Goal: Task Accomplishment & Management: Complete application form

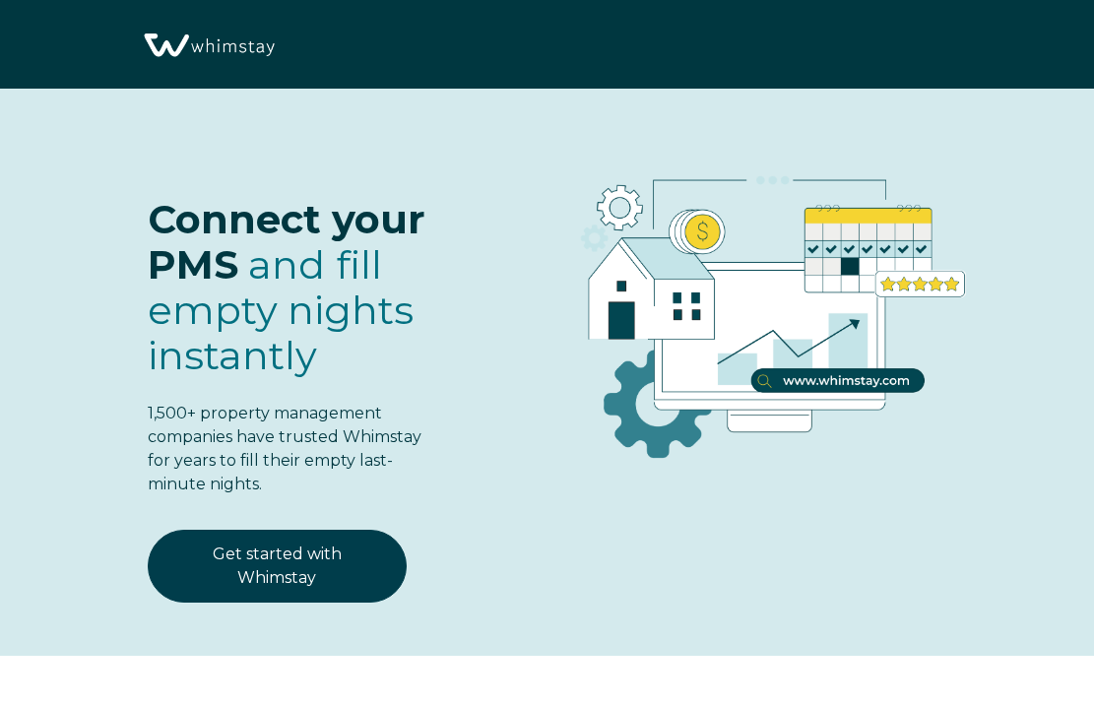
select select "US"
select select "Standard"
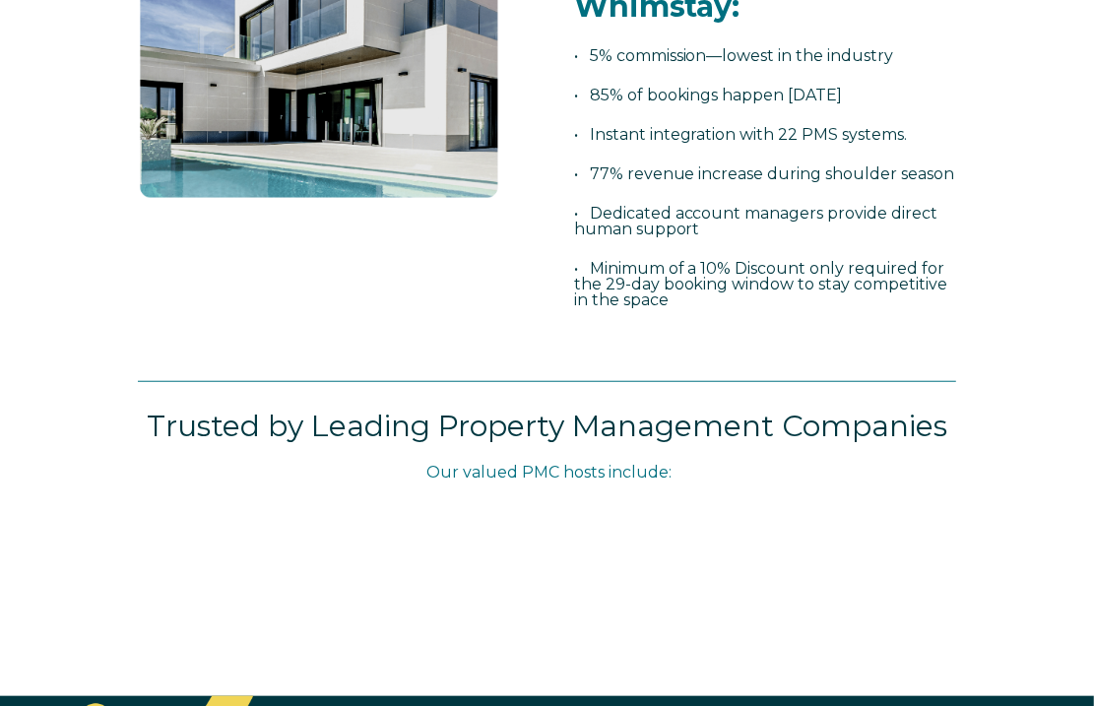
scroll to position [909, 0]
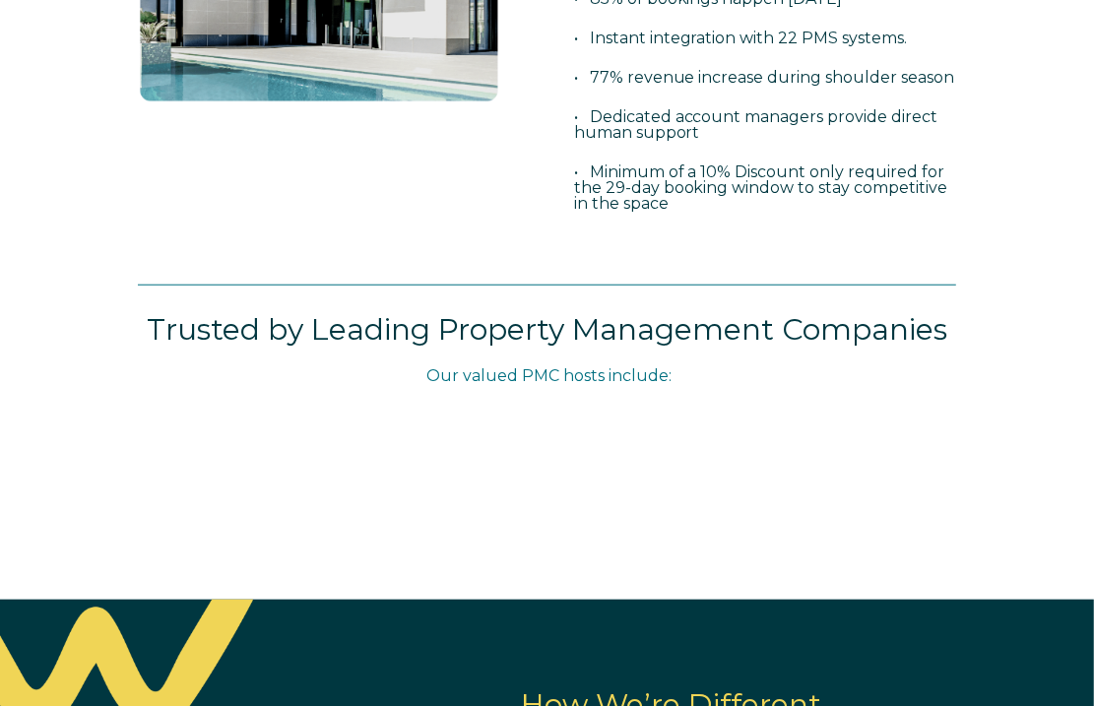
click at [494, 203] on div "Discover why property managers choose Whimstay: • 5% commission—lowest in the i…" at bounding box center [541, 30] width 867 height 488
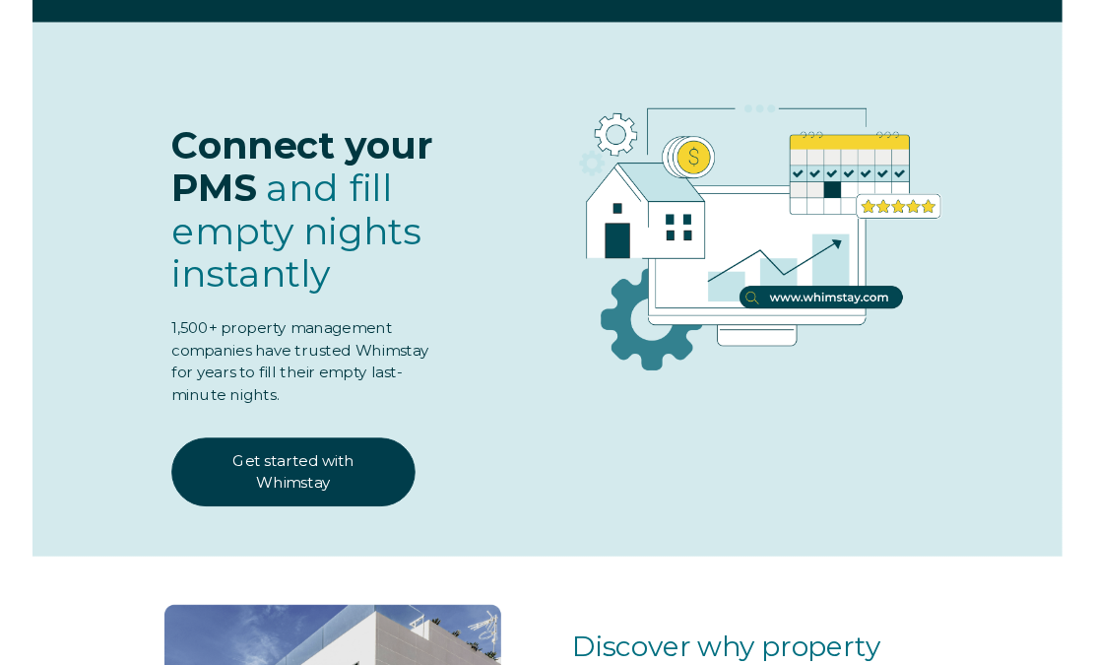
scroll to position [123, 0]
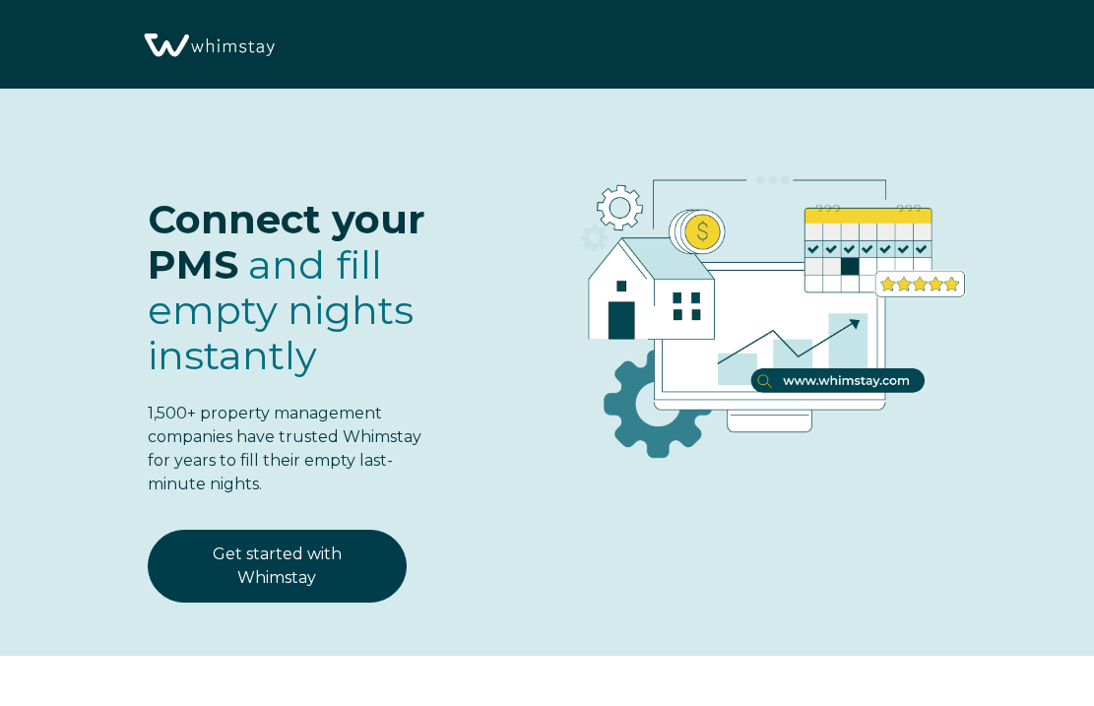
select select "US"
select select "Standard"
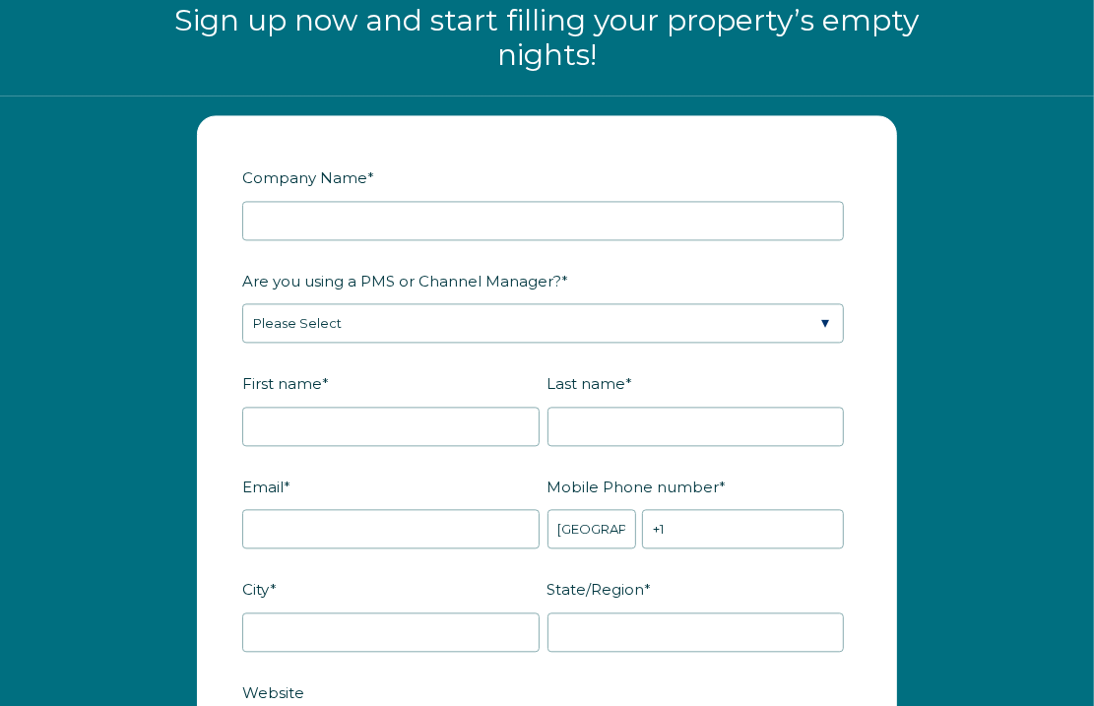
scroll to position [2301, 0]
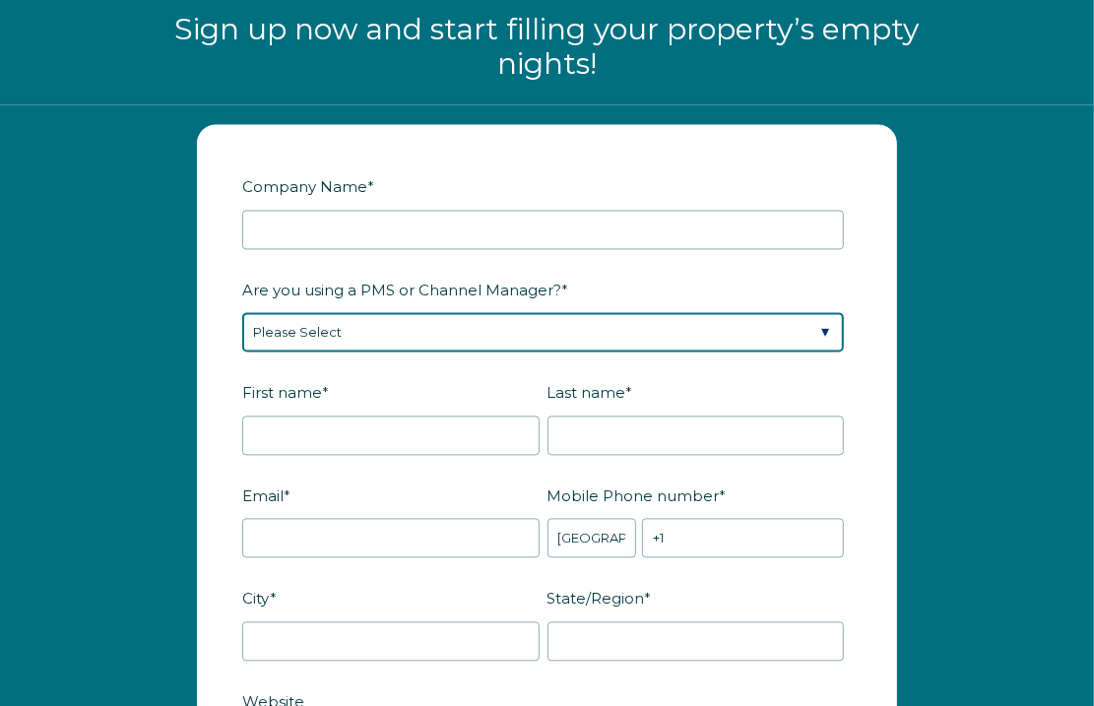
click at [316, 333] on select "Please Select Barefoot BookingPal Boost Brightside CiiRUS Escapia Guesty Hostaw…" at bounding box center [543, 331] width 602 height 39
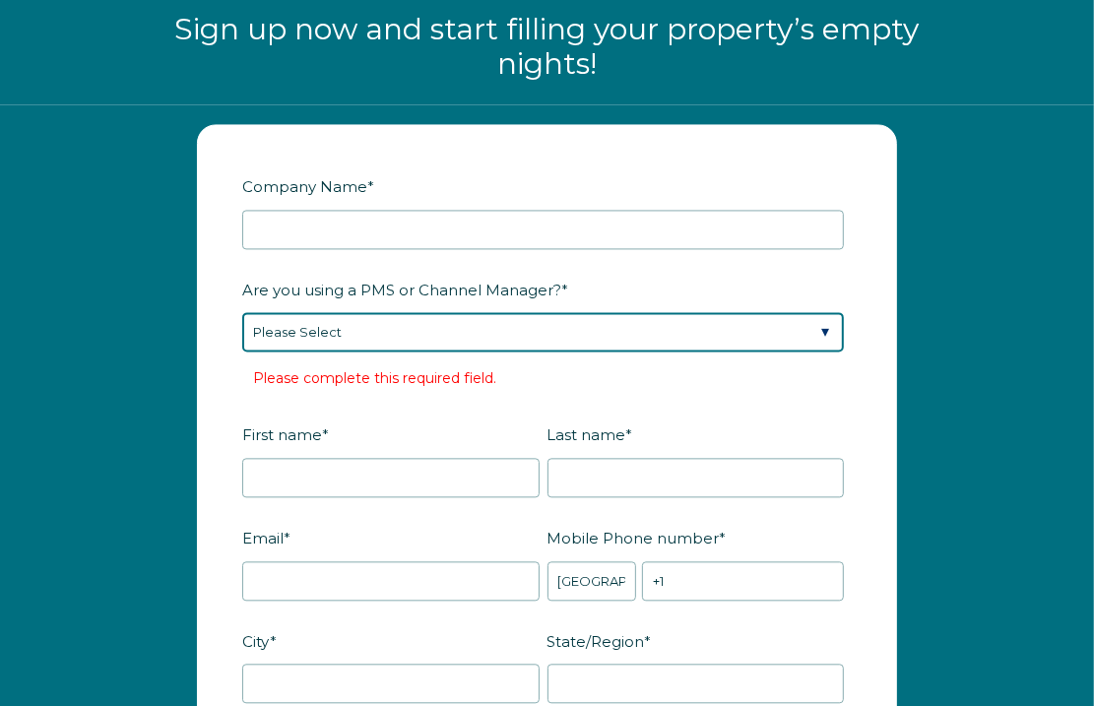
click at [345, 338] on select "Please Select Barefoot BookingPal Boost Brightside CiiRUS Escapia Guesty Hostaw…" at bounding box center [543, 331] width 602 height 39
click at [242, 312] on select "Please Select Barefoot BookingPal Boost Brightside CiiRUS Escapia Guesty Hostaw…" at bounding box center [543, 331] width 602 height 39
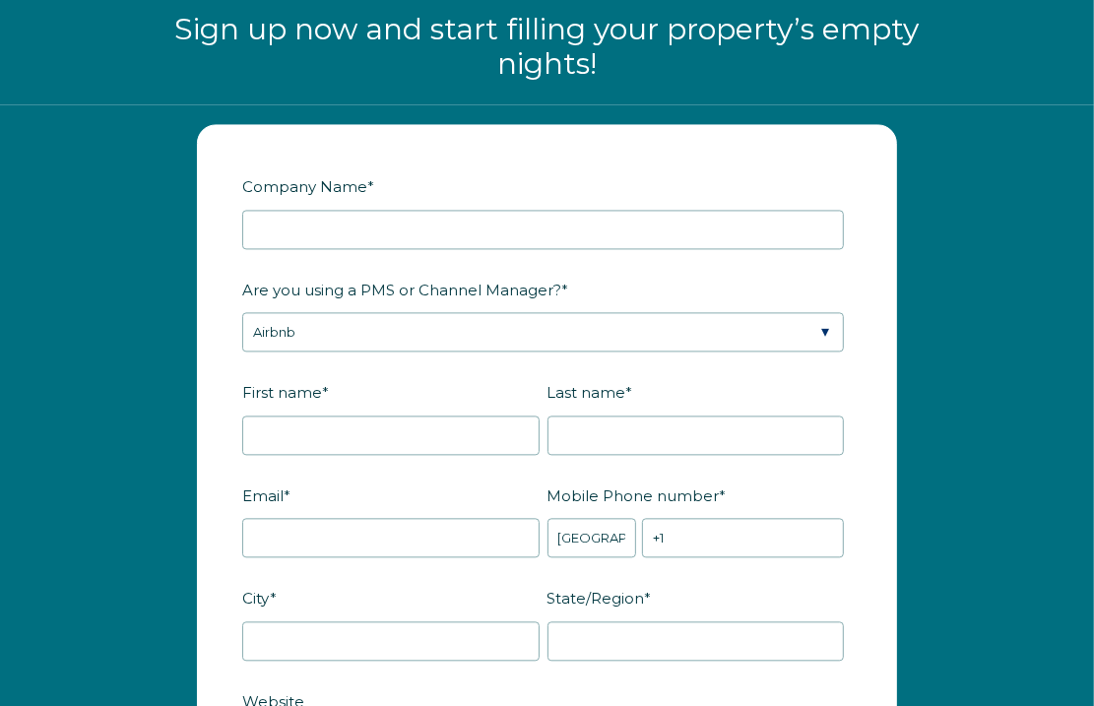
click at [430, 356] on fieldset "Are you using a PMS or Channel Manager? * Please Select Barefoot BookingPal Boo…" at bounding box center [546, 324] width 609 height 103
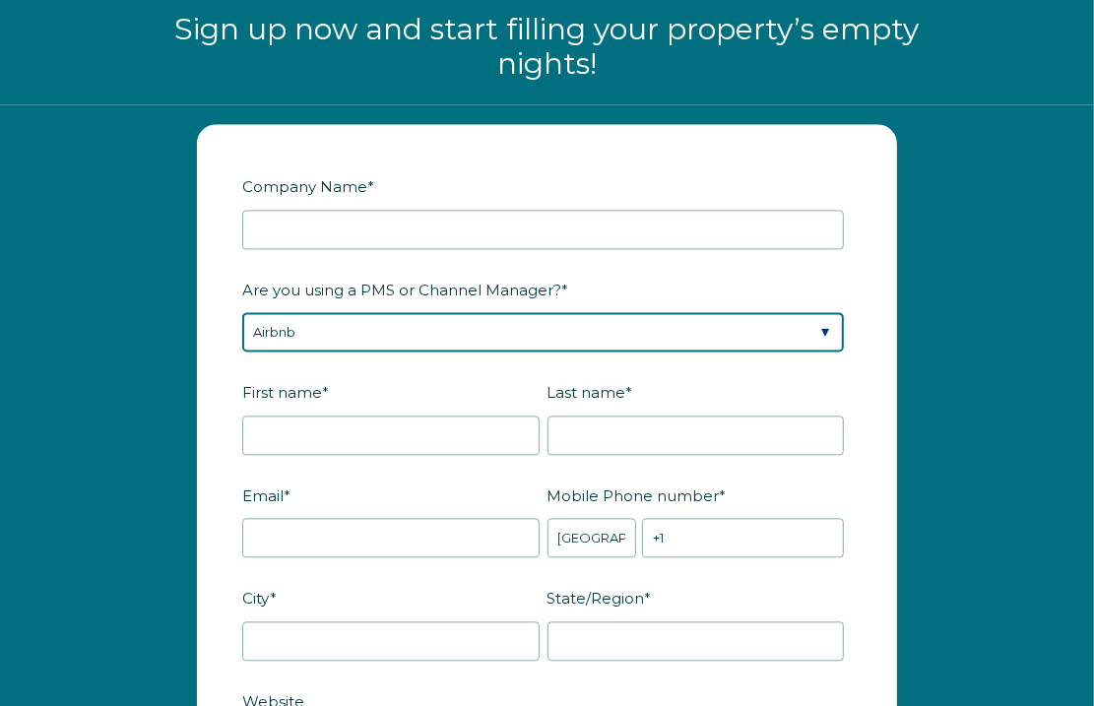
click at [448, 347] on select "Please Select Barefoot BookingPal Boost Brightside CiiRUS Escapia Guesty Hostaw…" at bounding box center [543, 331] width 602 height 39
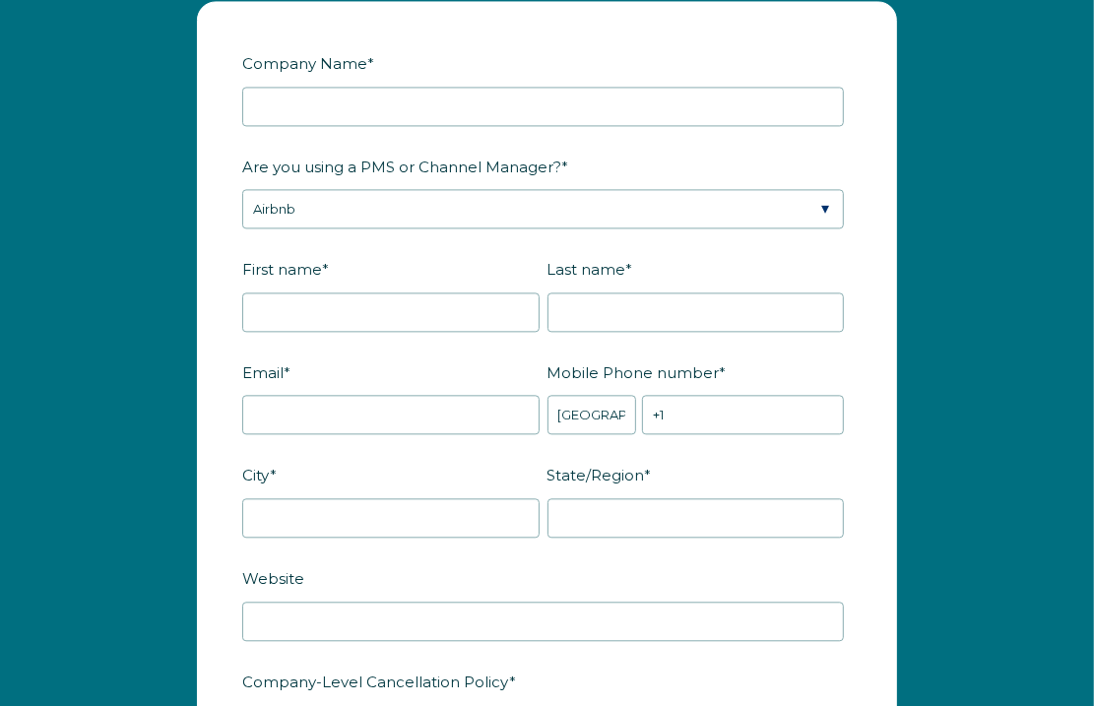
scroll to position [2670, 0]
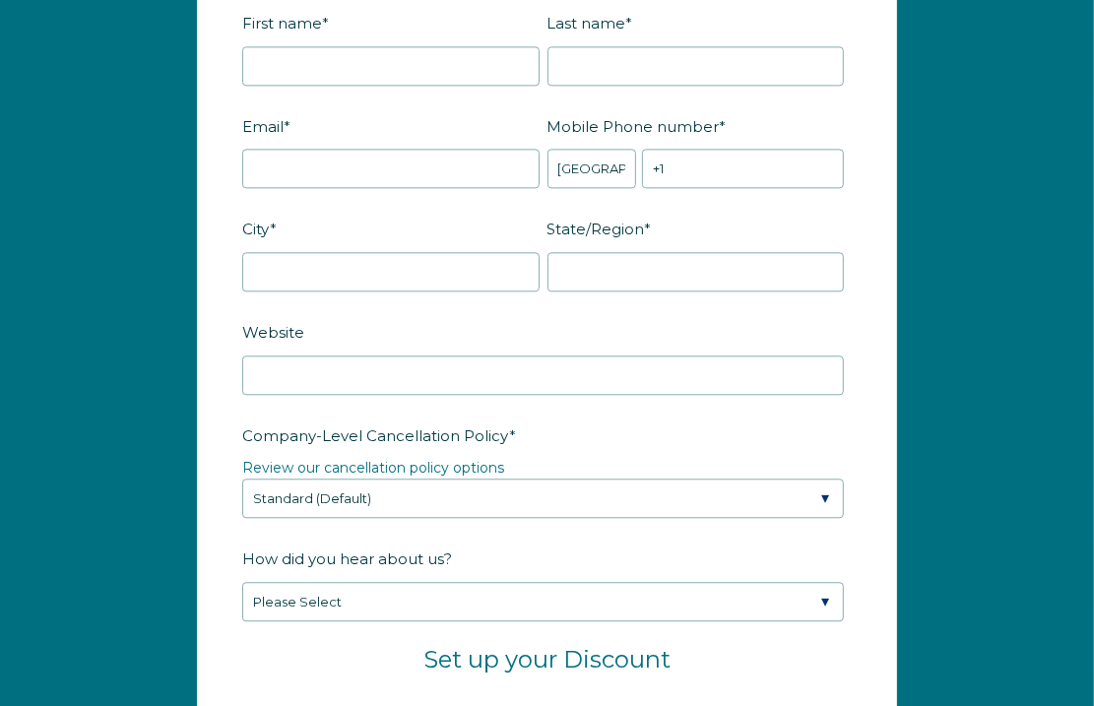
drag, startPoint x: 98, startPoint y: 313, endPoint x: 128, endPoint y: 278, distance: 46.1
click at [98, 312] on div "Company Name * Are you using a PMS or Channel Manager? * Please Select Barefoot…" at bounding box center [547, 525] width 1094 height 1581
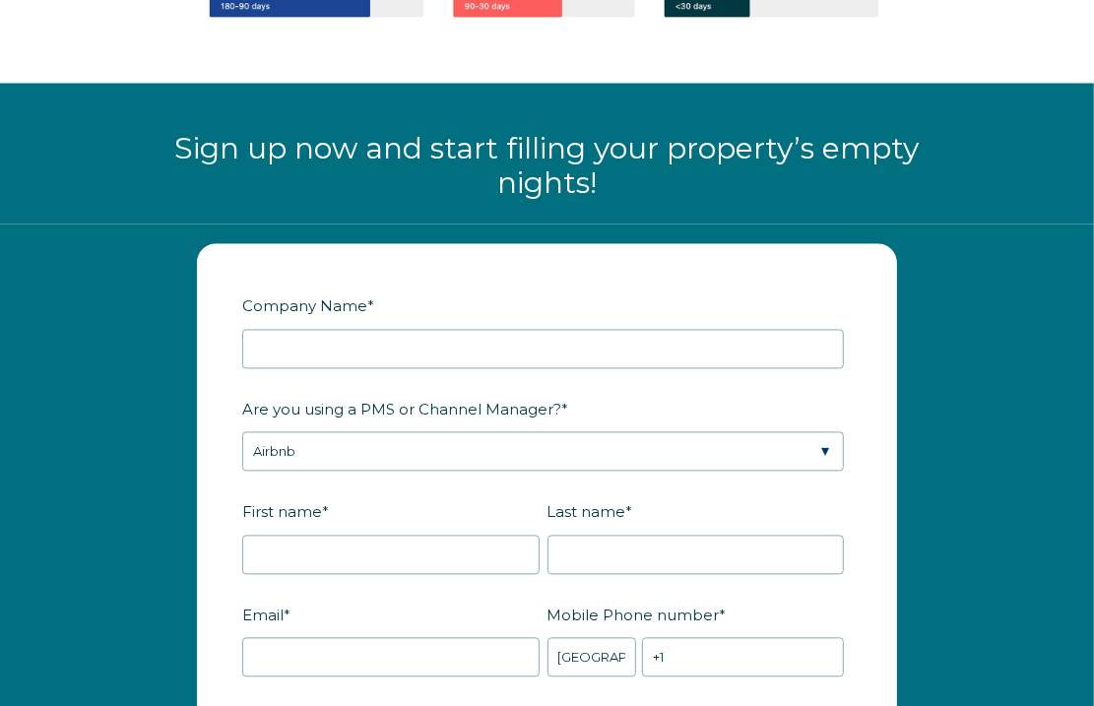
scroll to position [2301, 0]
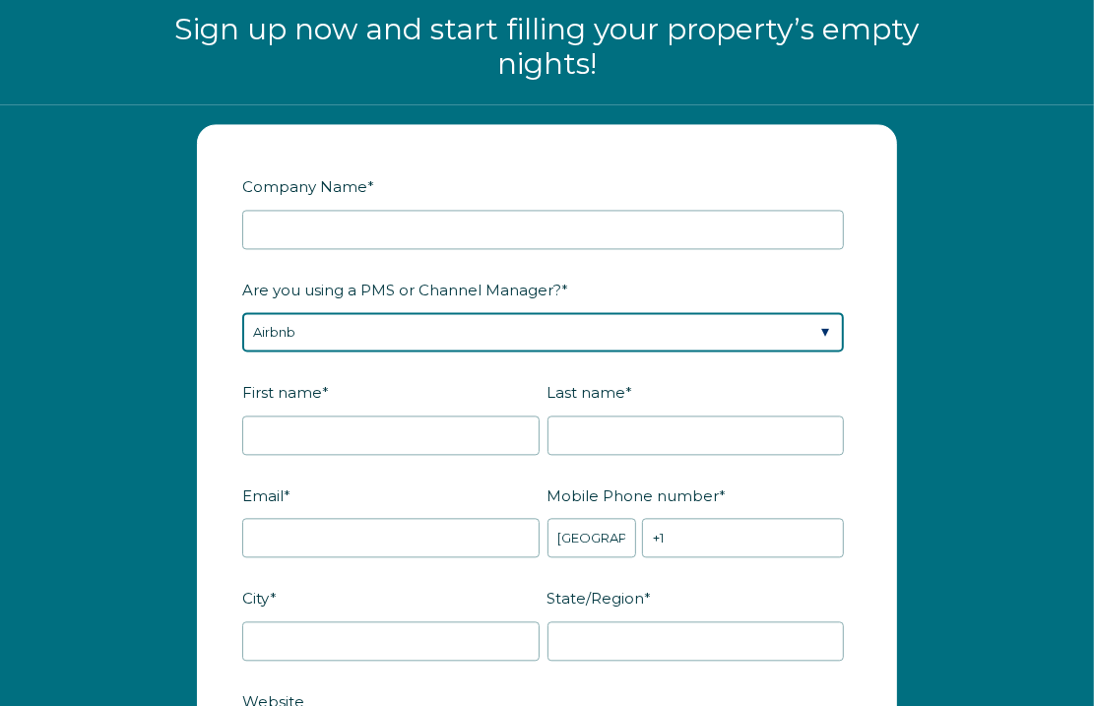
click at [410, 340] on select "Please Select Barefoot BookingPal Boost Brightside CiiRUS Escapia Guesty Hostaw…" at bounding box center [543, 331] width 602 height 39
click at [242, 312] on select "Please Select Barefoot BookingPal Boost Brightside CiiRUS Escapia Guesty Hostaw…" at bounding box center [543, 331] width 602 height 39
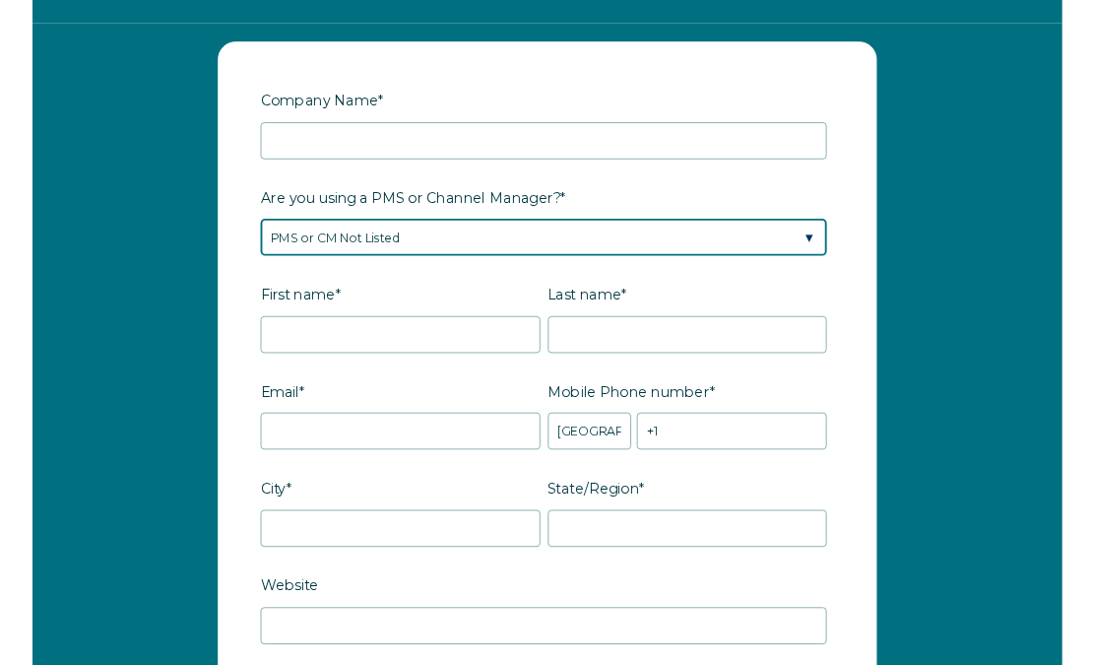
scroll to position [2424, 0]
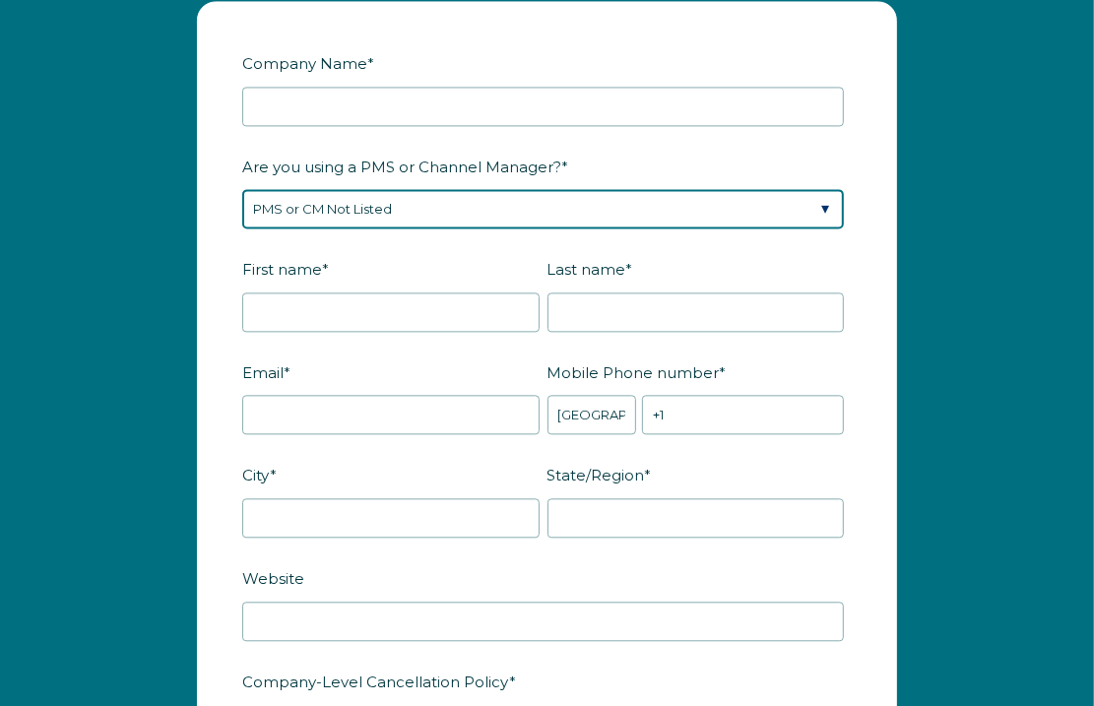
click at [546, 215] on select "Please Select Barefoot BookingPal Boost Brightside CiiRUS Escapia Guesty Hostaw…" at bounding box center [543, 208] width 602 height 39
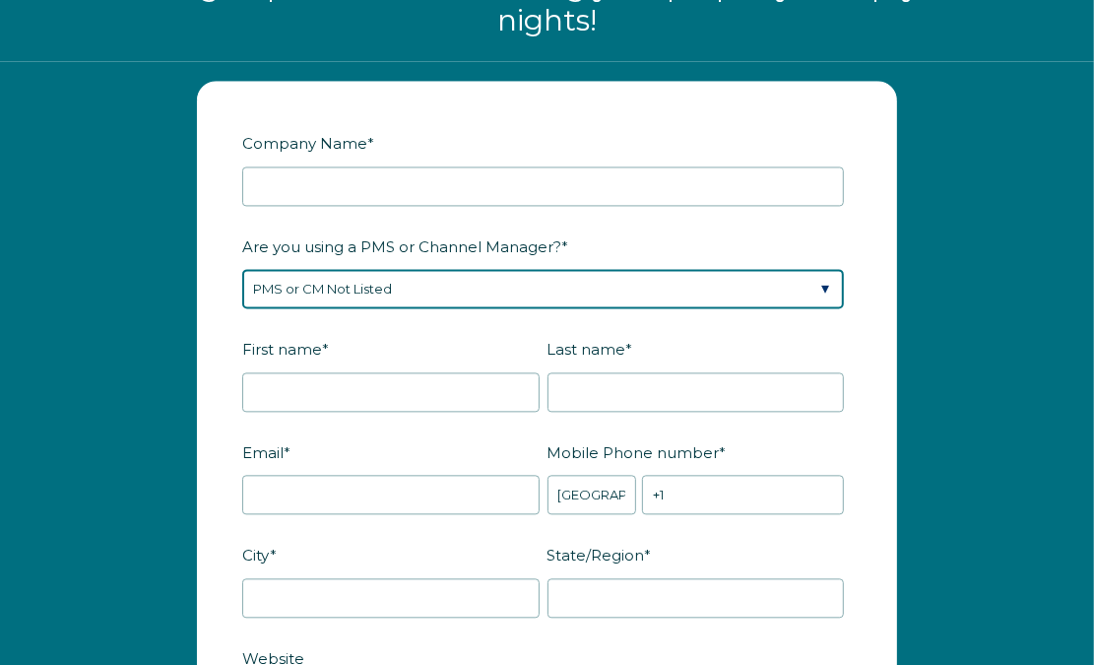
scroll to position [2301, 0]
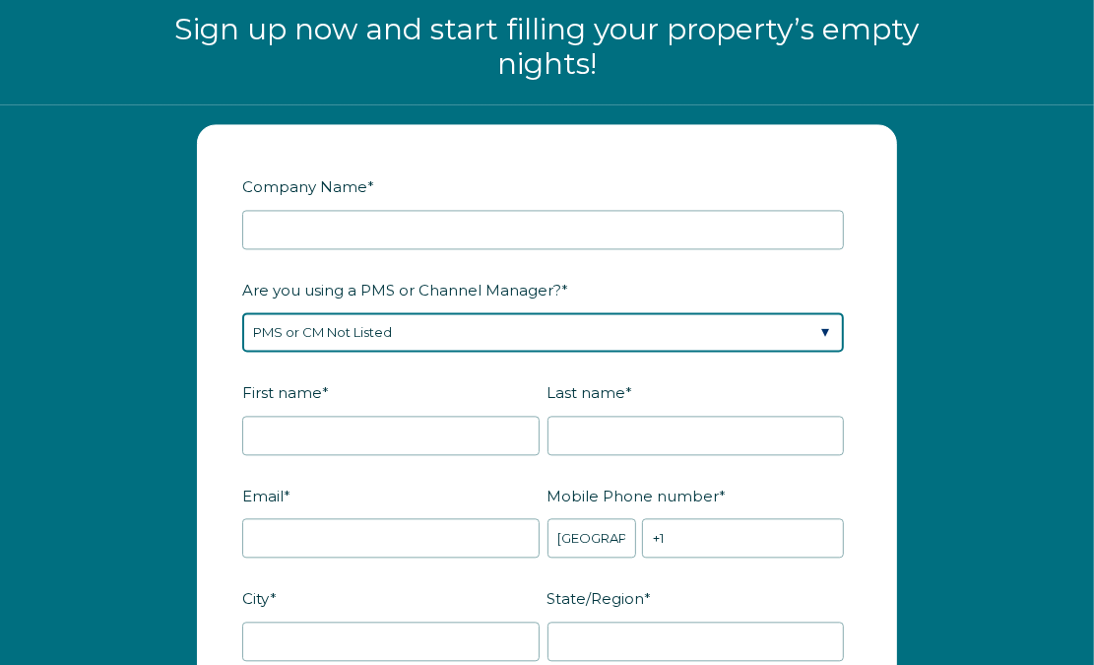
click at [315, 336] on select "Please Select Barefoot BookingPal Boost Brightside CiiRUS Escapia Guesty Hostaw…" at bounding box center [543, 331] width 602 height 39
select select "Airbnb"
click at [242, 312] on select "Please Select Barefoot BookingPal Boost Brightside CiiRUS Escapia Guesty Hostaw…" at bounding box center [543, 331] width 602 height 39
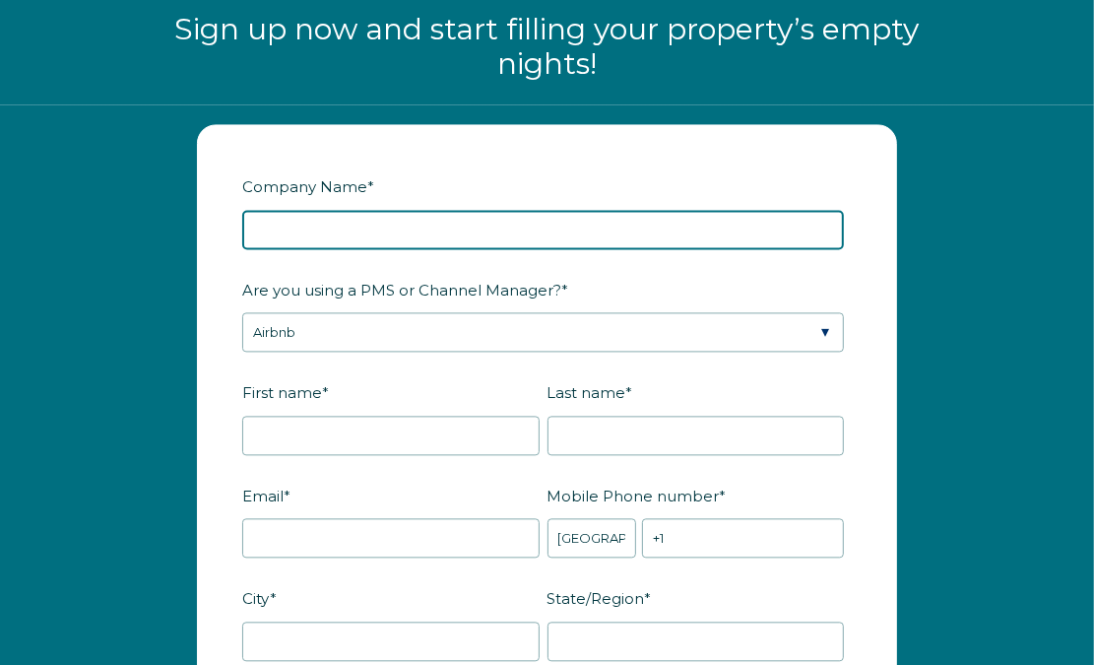
click at [313, 227] on input "Company Name *" at bounding box center [543, 229] width 602 height 39
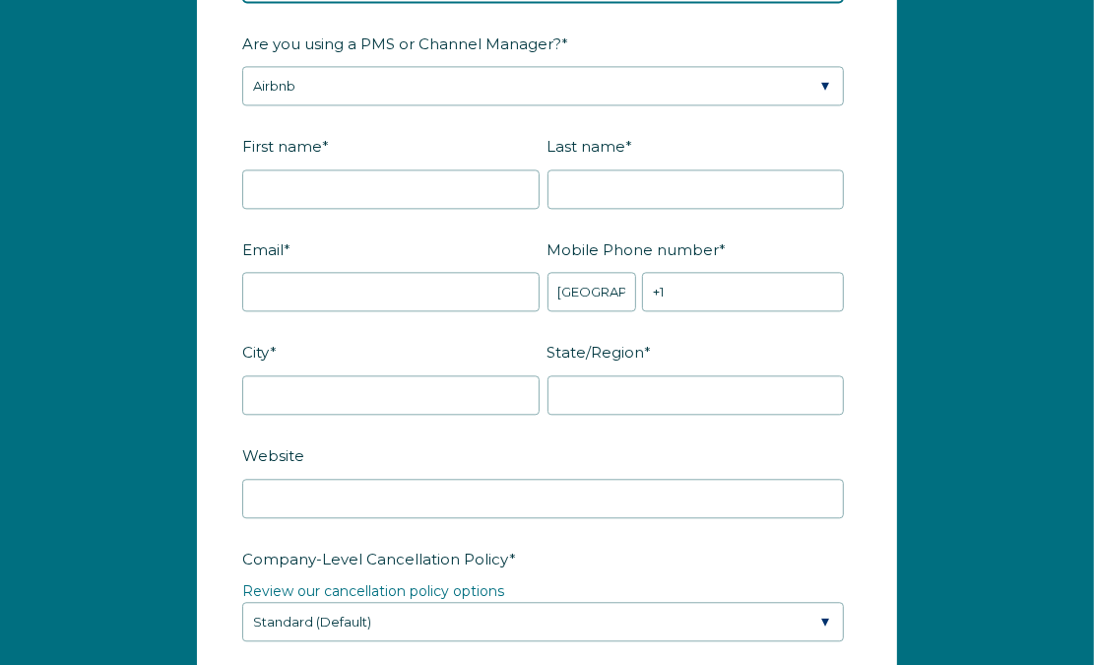
type input "PodShare"
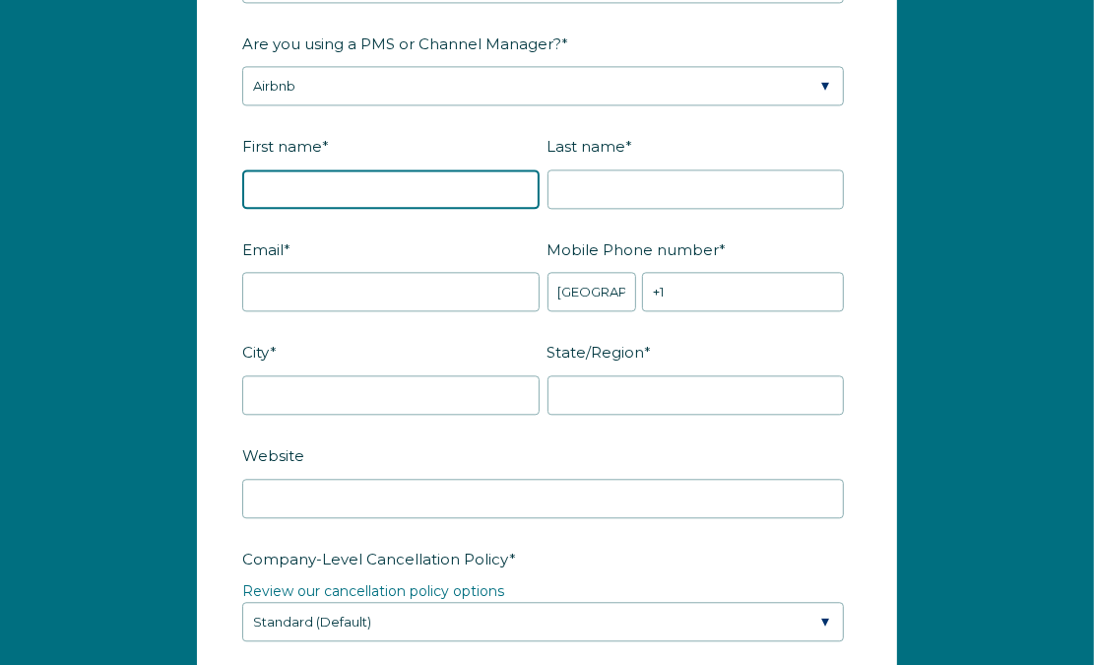
click at [328, 187] on input "First name *" at bounding box center [390, 188] width 297 height 39
type input "Elvina"
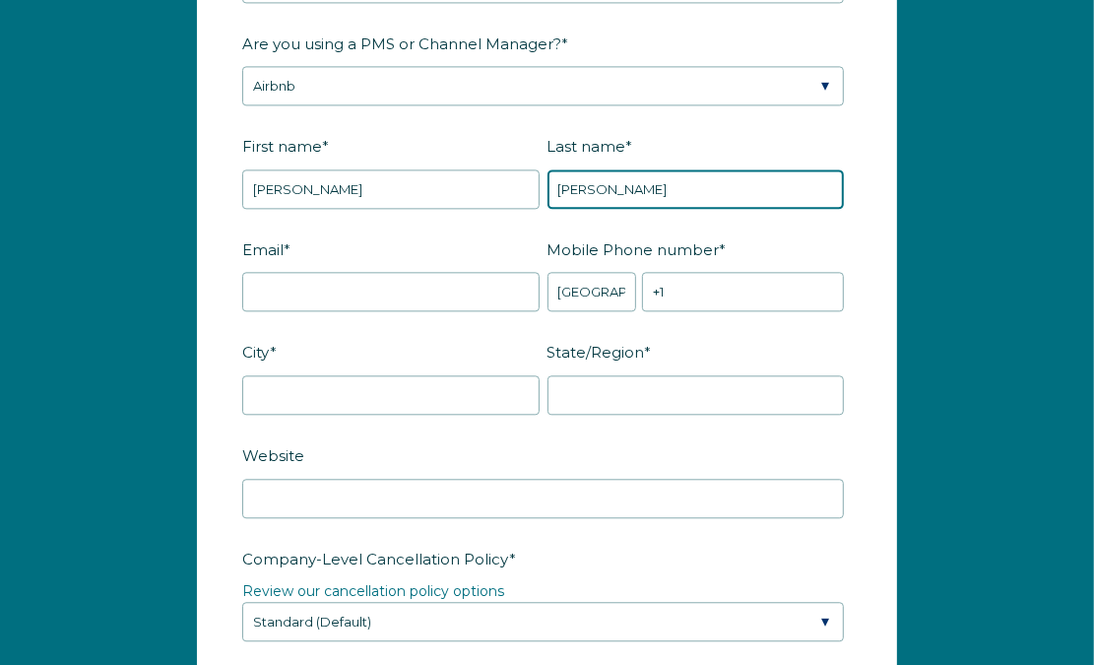
type input "Beck"
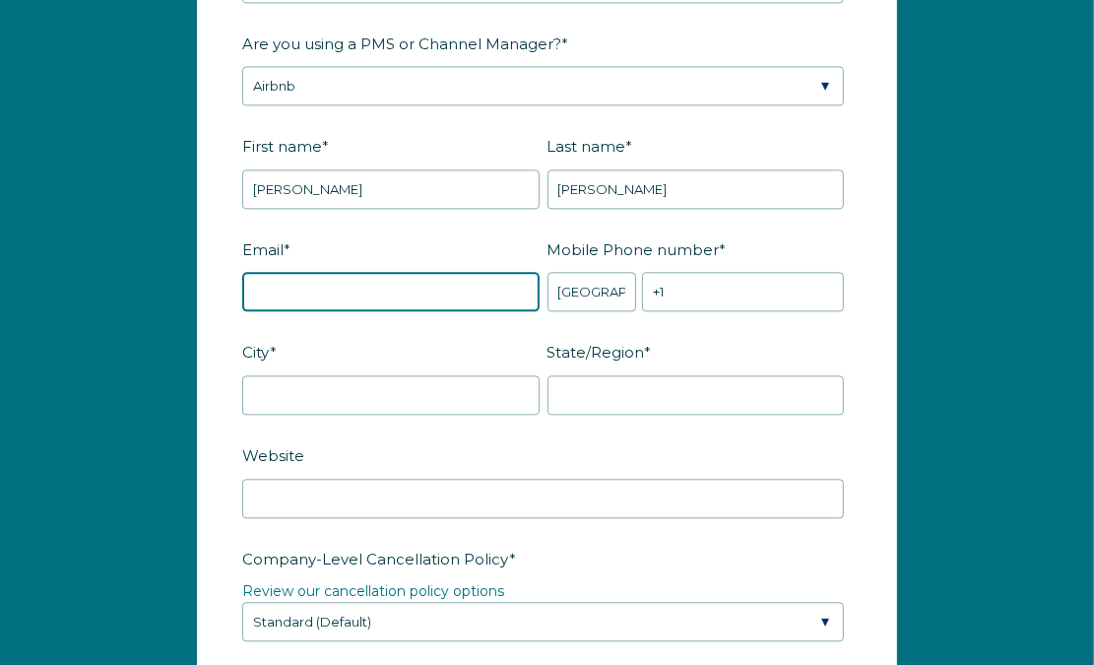
click at [439, 298] on input "Email *" at bounding box center [390, 291] width 297 height 39
type input "book@podshare.com"
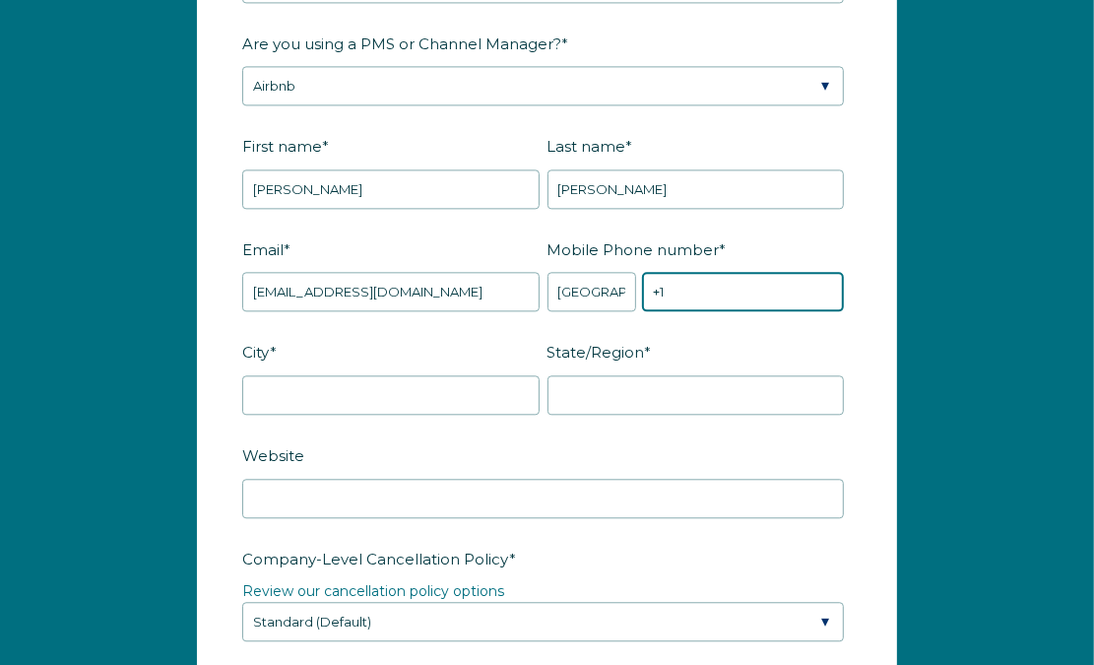
click at [702, 298] on input "+1" at bounding box center [743, 291] width 202 height 39
type input "+1 2139737741"
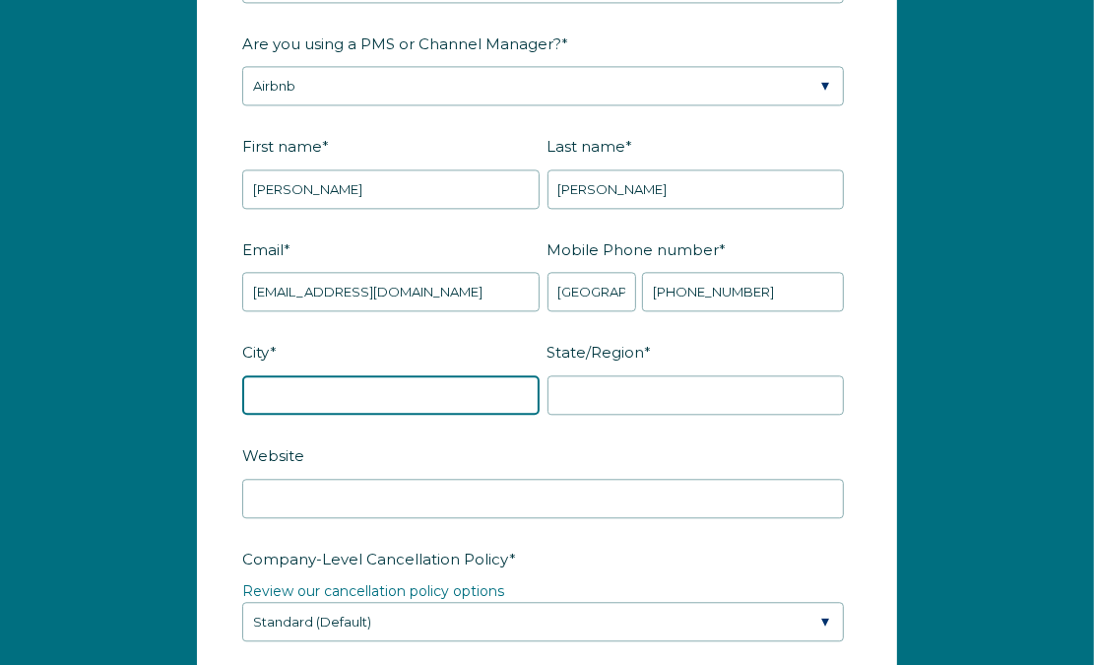
click at [376, 397] on input "City *" at bounding box center [390, 394] width 297 height 39
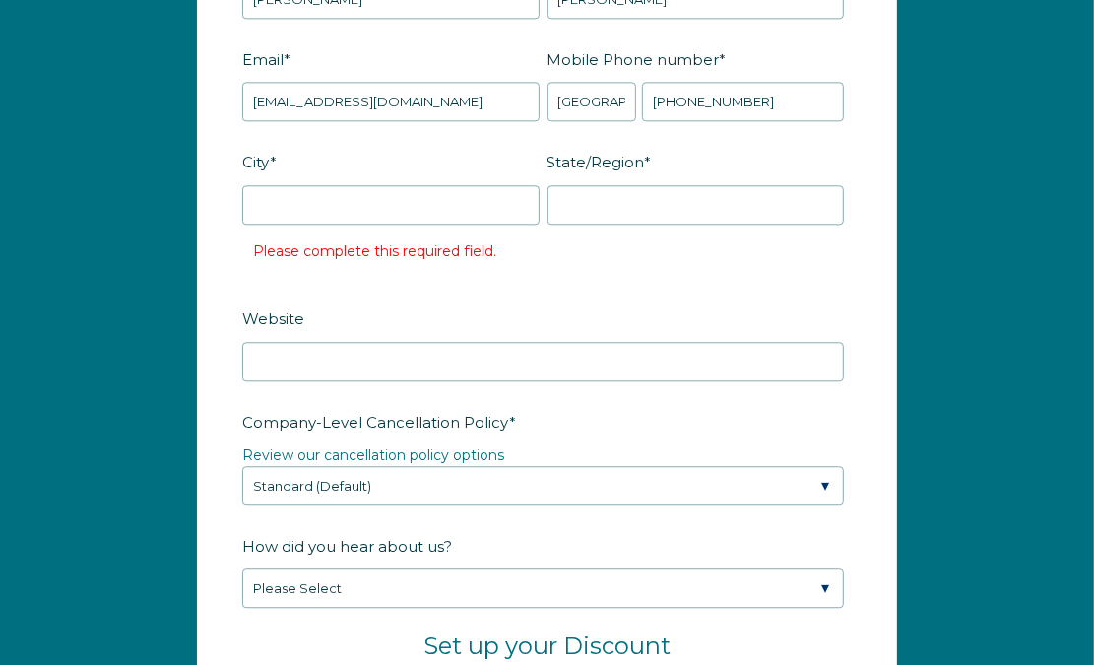
scroll to position [2793, 0]
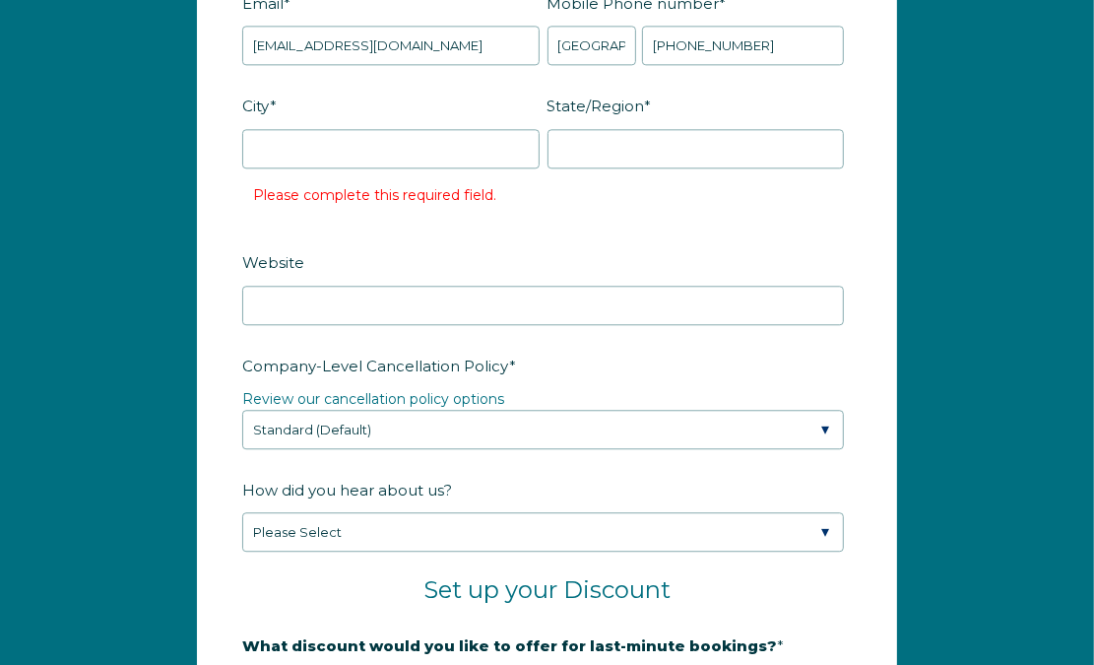
click at [306, 440] on form "Company Name * PodShare Are you using a PMS or Channel Manager? * Please Select…" at bounding box center [547, 420] width 698 height 1574
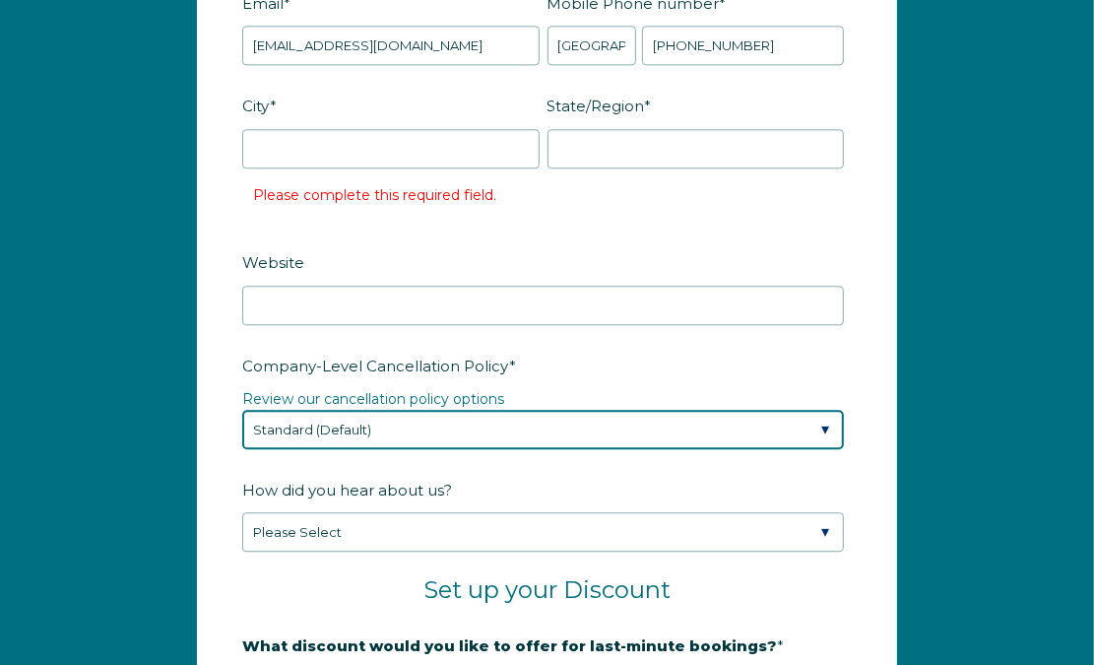
click at [315, 438] on select "Please Select Partial Standard (Default) Moderate Strict" at bounding box center [543, 429] width 602 height 39
select select "Strict"
click at [242, 411] on select "Please Select Partial Standard (Default) Moderate Strict" at bounding box center [543, 429] width 602 height 39
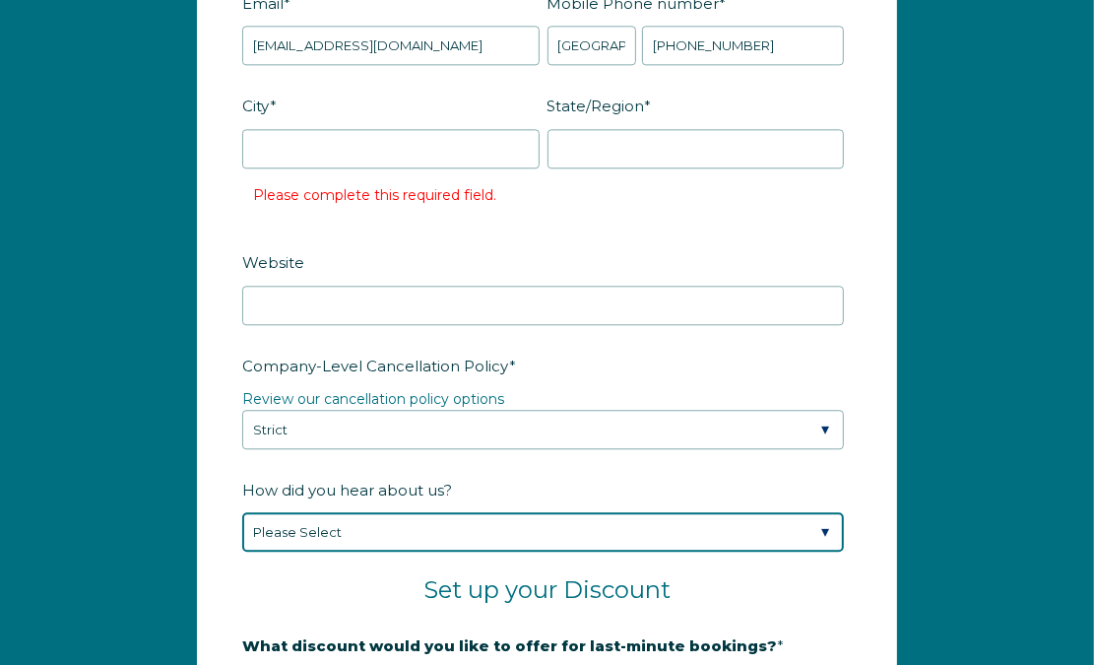
click at [298, 540] on select "Please Select Found Whimstay through a Google search Spoke to a Whimstay salesp…" at bounding box center [543, 531] width 602 height 39
click at [242, 514] on select "Please Select Found Whimstay through a Google search Spoke to a Whimstay salesp…" at bounding box center [543, 531] width 602 height 39
click at [445, 551] on select "Please Select Found Whimstay through a Google search Spoke to a Whimstay salesp…" at bounding box center [543, 531] width 602 height 39
select select "Marketing Email"
click at [242, 514] on select "Please Select Found Whimstay through a Google search Spoke to a Whimstay salesp…" at bounding box center [543, 531] width 602 height 39
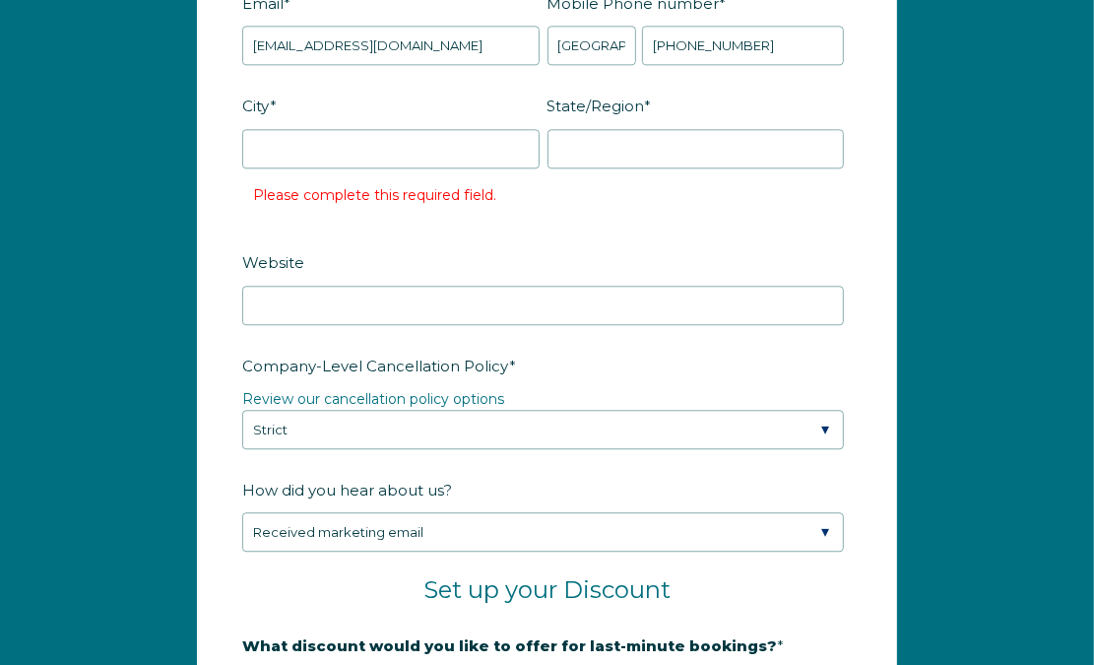
click at [461, 332] on fieldset "Website" at bounding box center [546, 296] width 609 height 103
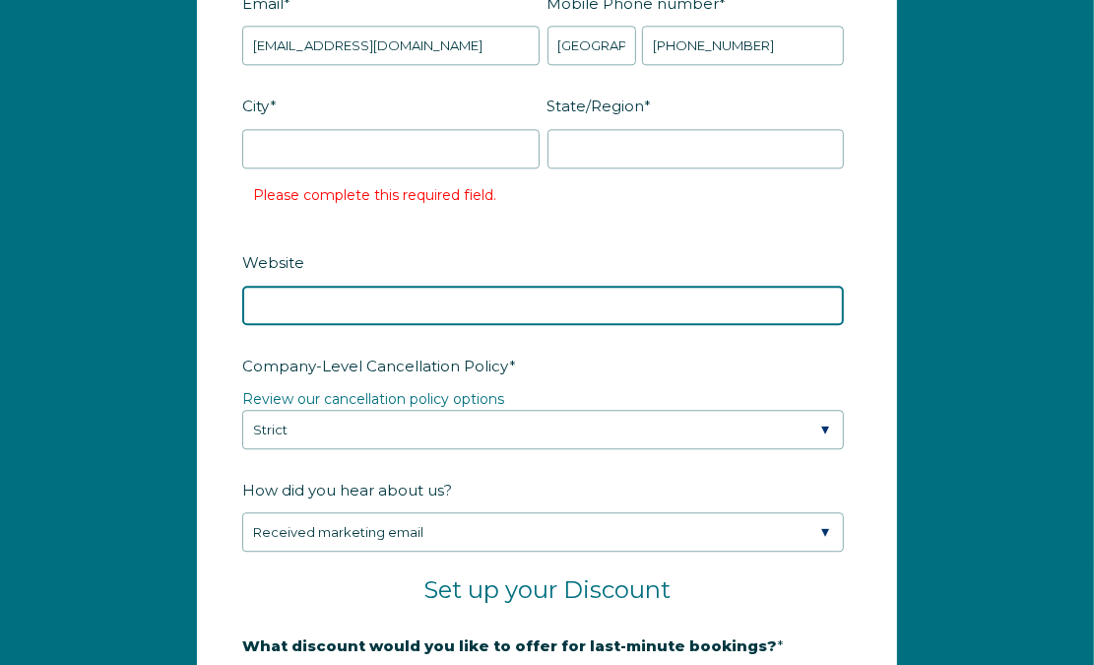
click at [456, 297] on input "Website" at bounding box center [543, 305] width 602 height 39
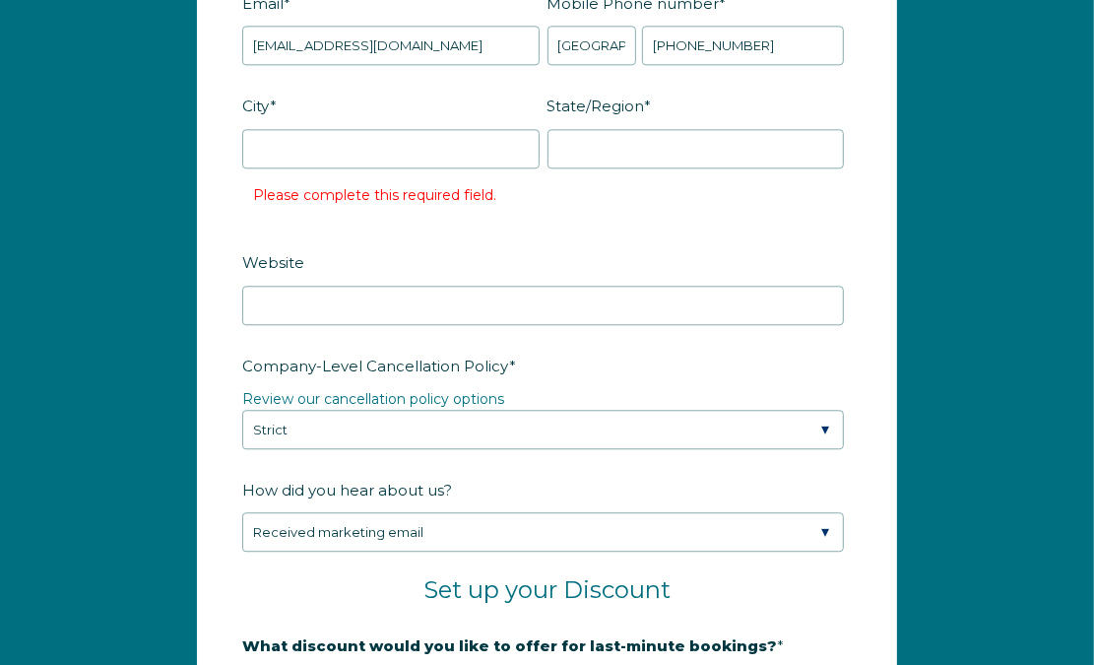
drag, startPoint x: 384, startPoint y: 284, endPoint x: 352, endPoint y: 308, distance: 40.0
click at [384, 284] on div "Website" at bounding box center [546, 285] width 609 height 80
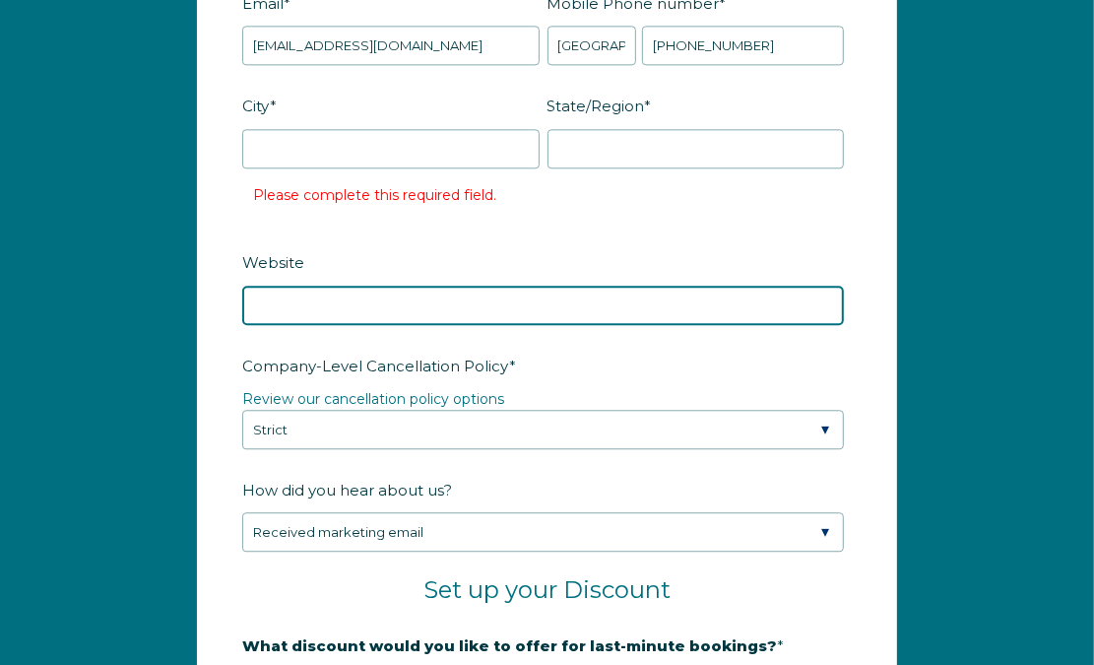
click at [327, 311] on input "Website" at bounding box center [543, 305] width 602 height 39
paste input "http://book.podshare.com/"
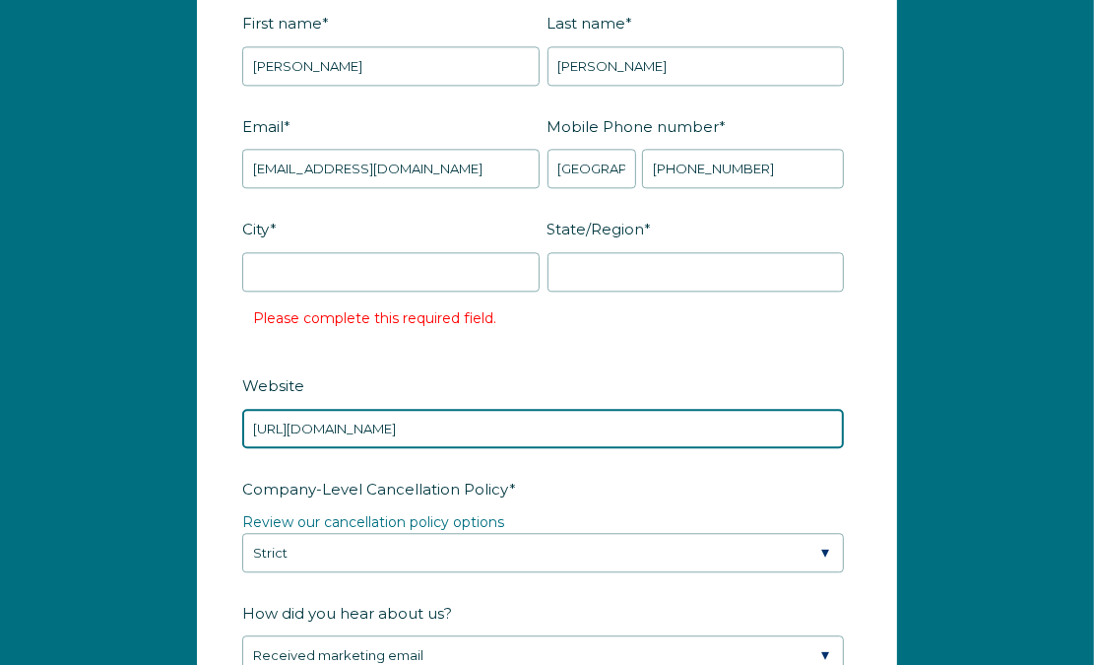
type input "http://book.podshare.com/"
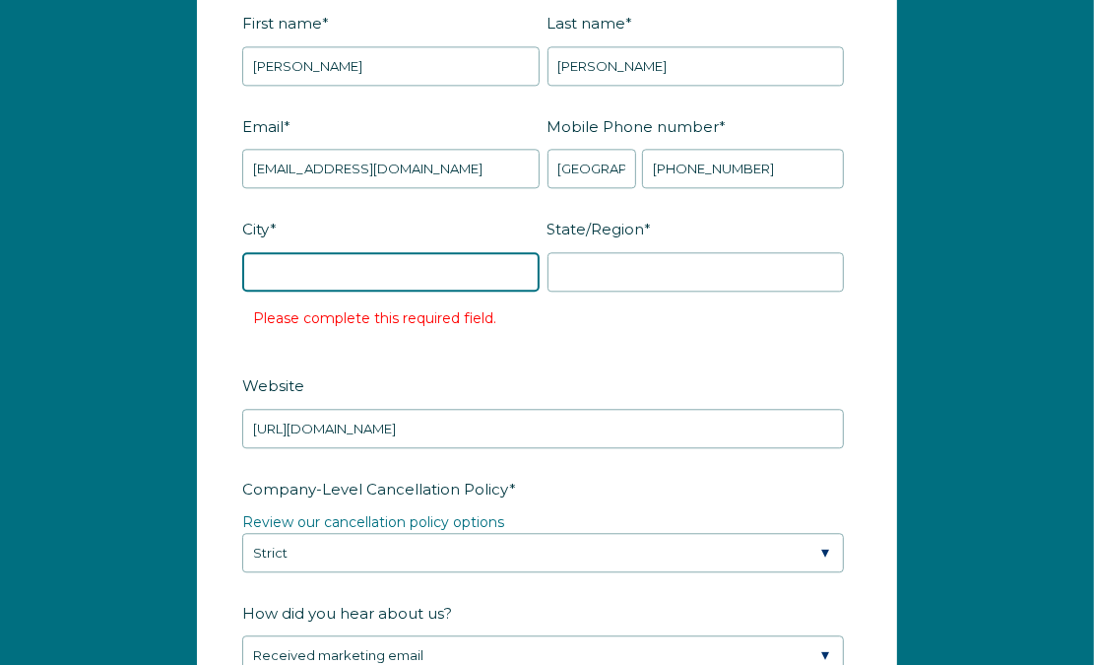
click at [431, 291] on input "City *" at bounding box center [390, 271] width 297 height 39
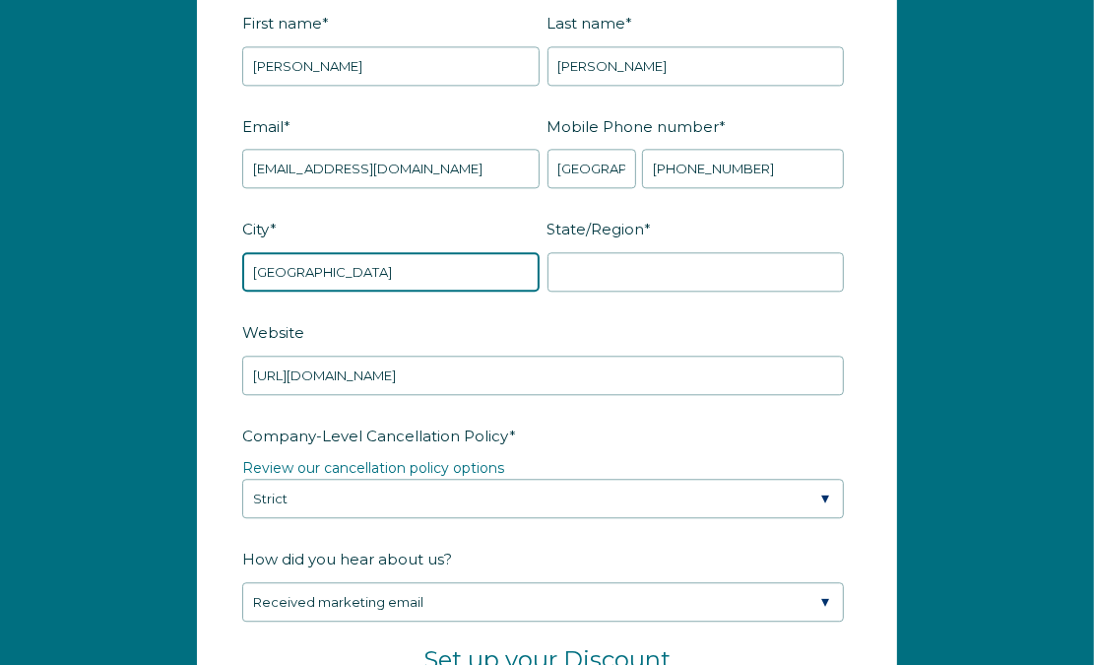
type input "Los angeles"
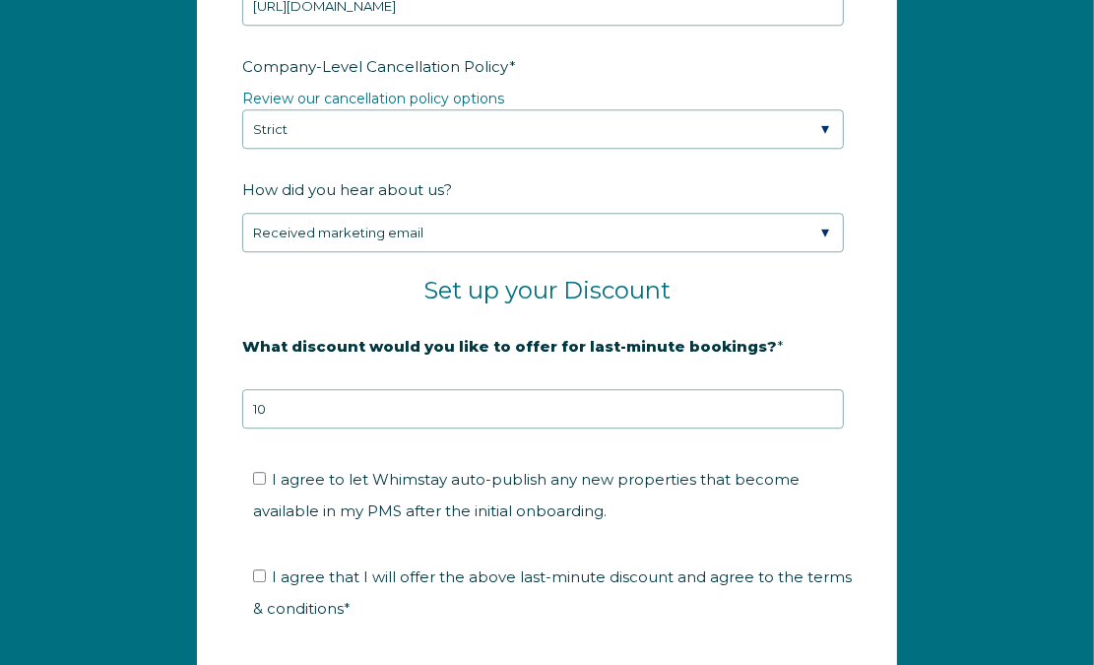
scroll to position [3408, 0]
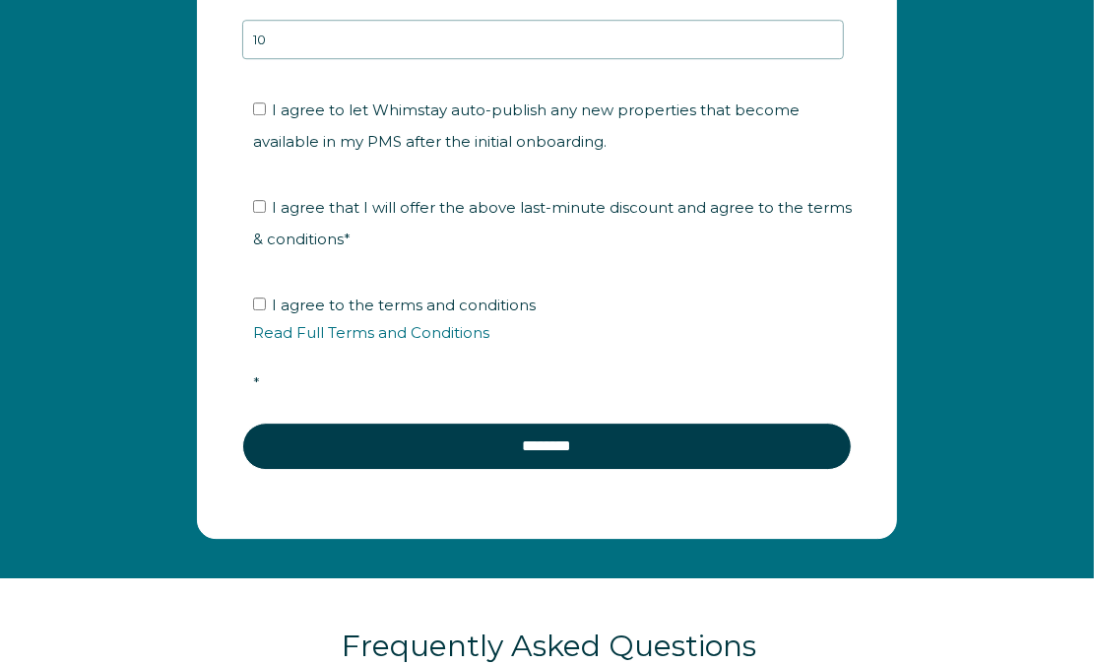
type input "CA"
click at [256, 115] on input "I agree to let Whimstay auto-publish any new properties that become available i…" at bounding box center [259, 108] width 13 height 13
checkbox input "true"
click at [261, 213] on input "I agree that I will offer the above last-minute discount and agree to the terms…" at bounding box center [259, 206] width 13 height 13
checkbox input "true"
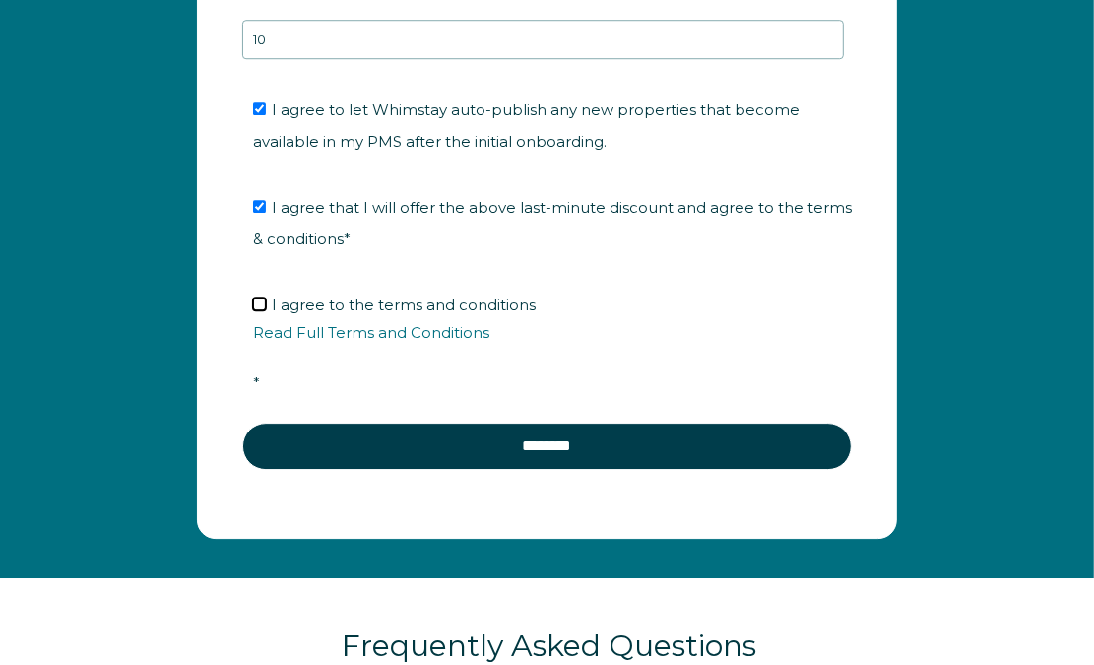
click at [254, 306] on input "I agree to the terms and conditions Read Full Terms and Conditions *" at bounding box center [259, 303] width 13 height 13
checkbox input "true"
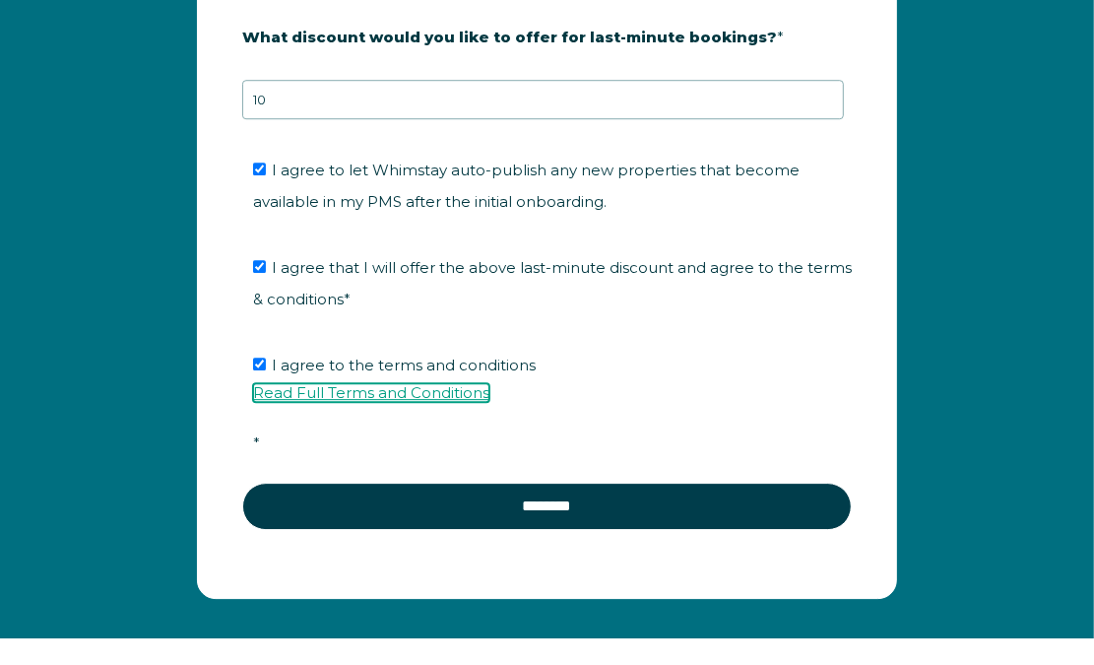
scroll to position [3531, 0]
